Goal: Task Accomplishment & Management: Use online tool/utility

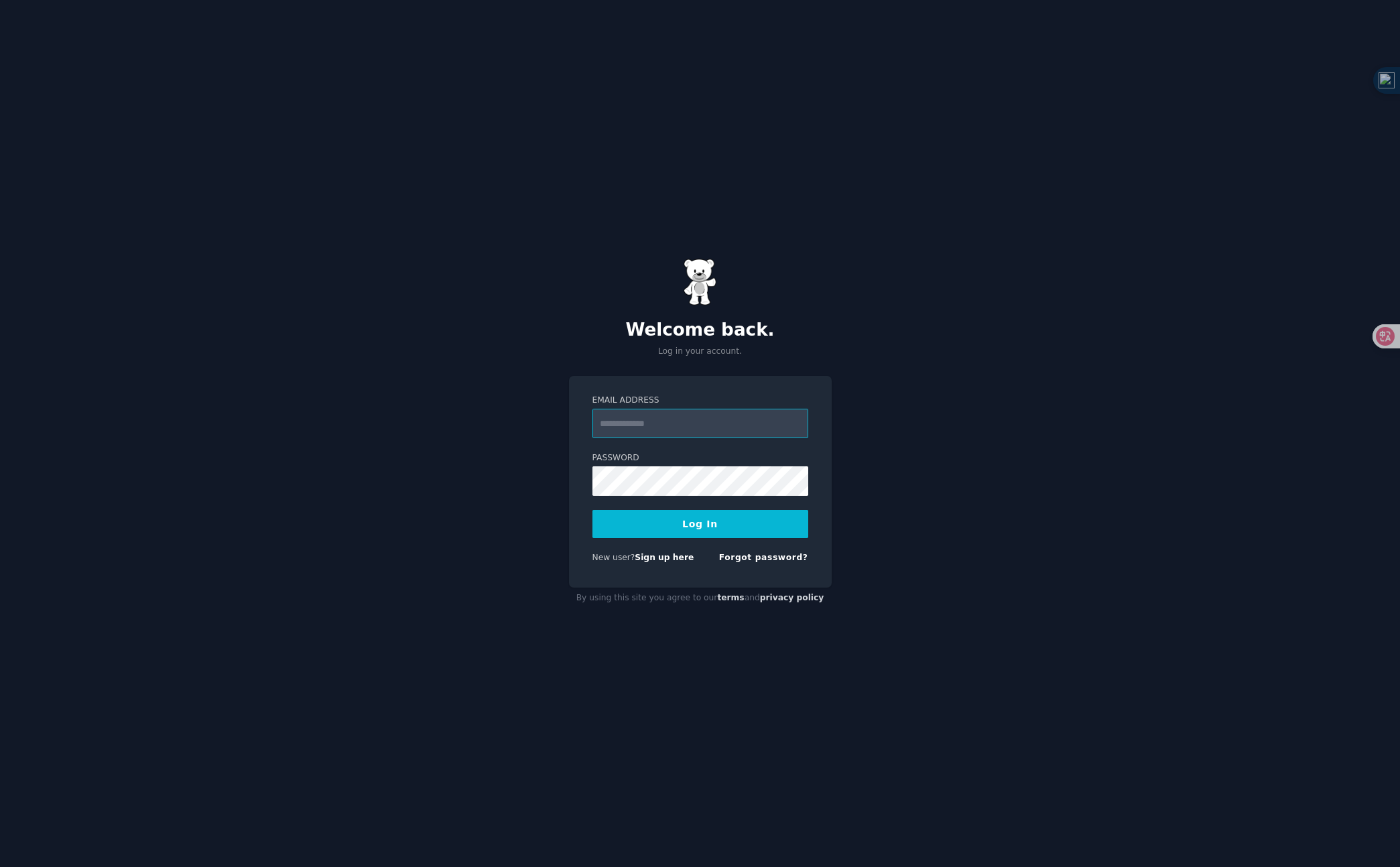
type input "**********"
click at [716, 532] on button "Log In" at bounding box center [700, 524] width 216 height 28
